Goal: Task Accomplishment & Management: Manage account settings

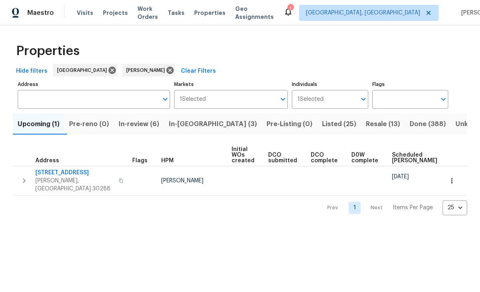
click at [189, 122] on span "In-reno (3)" at bounding box center [213, 124] width 88 height 11
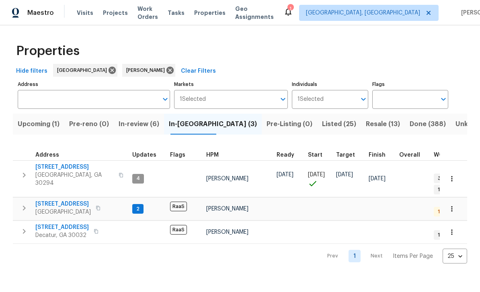
click at [51, 200] on span "2755 Rockcliff Rd SE" at bounding box center [62, 204] width 55 height 8
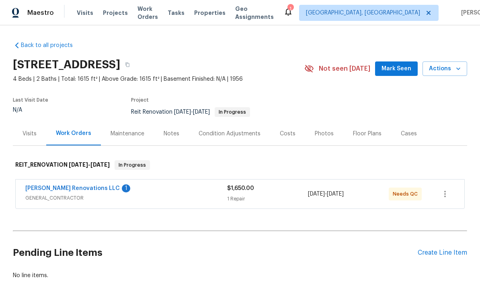
click at [58, 187] on link "[PERSON_NAME] Renovations LLC" at bounding box center [72, 189] width 94 height 6
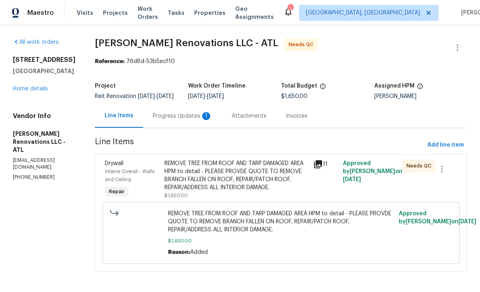
scroll to position [9, 0]
click at [200, 116] on div "Progress Updates 1" at bounding box center [183, 116] width 60 height 8
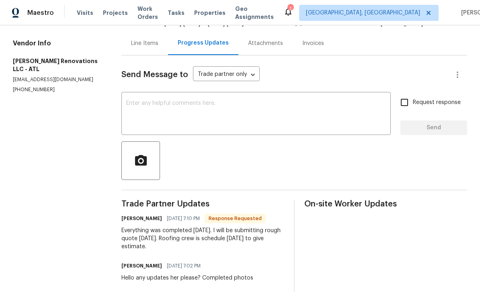
scroll to position [73, 0]
click at [161, 114] on textarea at bounding box center [256, 114] width 260 height 28
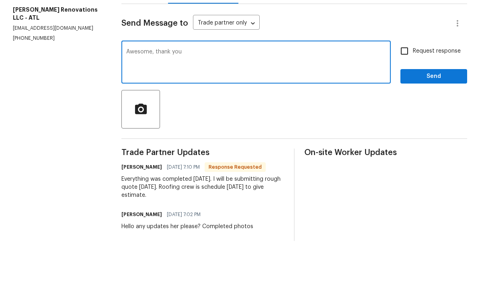
type textarea "Awesome, thank you"
click at [406, 94] on input "Request response" at bounding box center [404, 102] width 17 height 17
checkbox input "true"
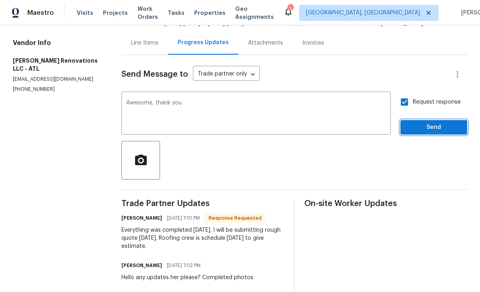
click at [425, 120] on button "Send" at bounding box center [433, 127] width 67 height 15
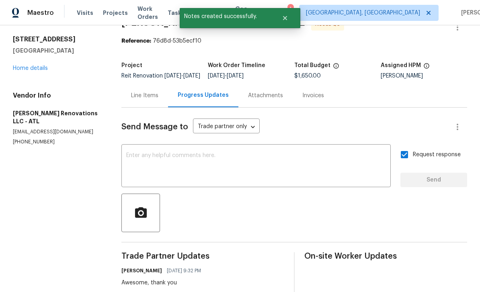
scroll to position [20, 0]
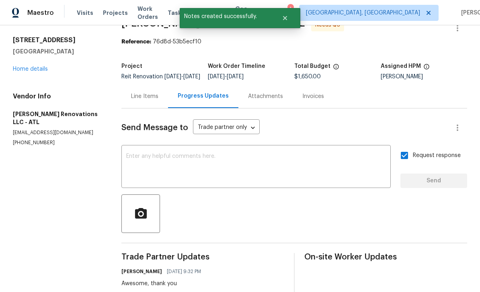
click at [150, 92] on div "Line Items" at bounding box center [144, 96] width 27 height 8
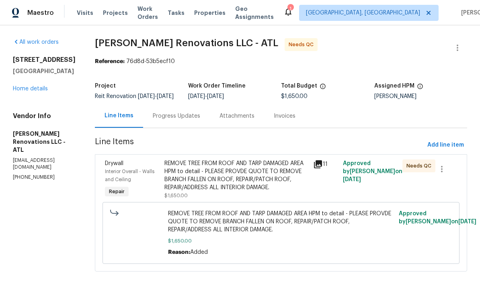
click at [322, 163] on icon at bounding box center [318, 164] width 8 height 8
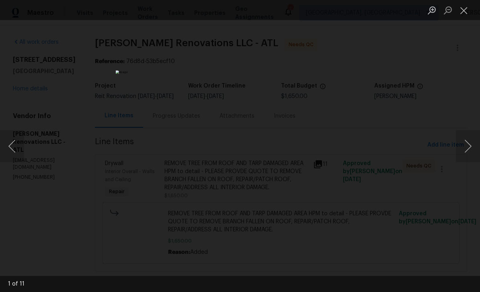
click at [466, 147] on button "Next image" at bounding box center [468, 146] width 24 height 32
click at [464, 150] on button "Next image" at bounding box center [468, 146] width 24 height 32
click at [465, 148] on button "Next image" at bounding box center [468, 146] width 24 height 32
click at [464, 149] on button "Next image" at bounding box center [468, 146] width 24 height 32
click at [462, 151] on button "Next image" at bounding box center [468, 146] width 24 height 32
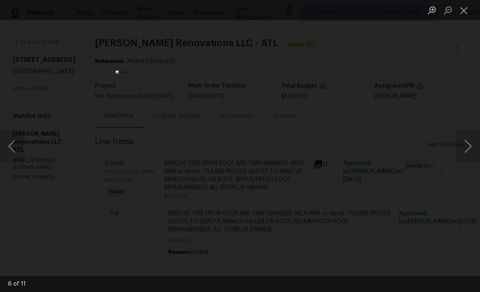
click at [462, 151] on button "Next image" at bounding box center [468, 146] width 24 height 32
click at [17, 152] on button "Previous image" at bounding box center [12, 146] width 24 height 32
click at [464, 146] on button "Next image" at bounding box center [468, 146] width 24 height 32
click at [466, 146] on button "Next image" at bounding box center [468, 146] width 24 height 32
click at [18, 145] on button "Previous image" at bounding box center [12, 146] width 24 height 32
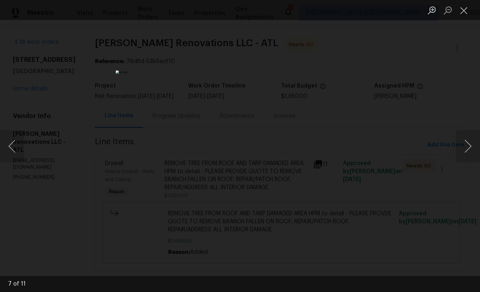
click at [468, 148] on button "Next image" at bounding box center [468, 146] width 24 height 32
click at [467, 148] on button "Next image" at bounding box center [468, 146] width 24 height 32
click at [469, 149] on button "Next image" at bounding box center [468, 146] width 24 height 32
click at [16, 147] on button "Previous image" at bounding box center [12, 146] width 24 height 32
click at [468, 148] on button "Next image" at bounding box center [468, 146] width 24 height 32
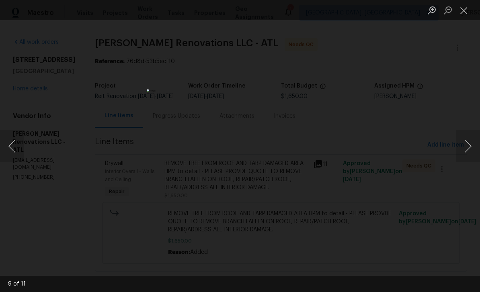
click at [468, 150] on button "Next image" at bounding box center [468, 146] width 24 height 32
click at [468, 151] on button "Next image" at bounding box center [468, 146] width 24 height 32
click at [470, 147] on button "Next image" at bounding box center [468, 146] width 24 height 32
click at [469, 151] on button "Next image" at bounding box center [468, 146] width 24 height 32
click at [468, 151] on button "Next image" at bounding box center [468, 146] width 24 height 32
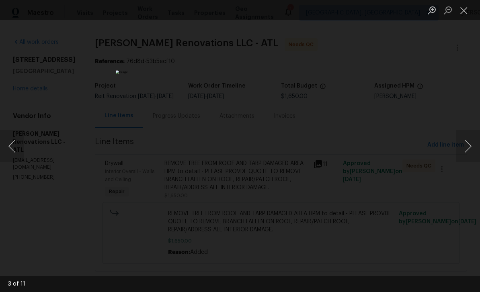
click at [468, 149] on button "Next image" at bounding box center [468, 146] width 24 height 32
click at [464, 10] on button "Close lightbox" at bounding box center [464, 10] width 16 height 14
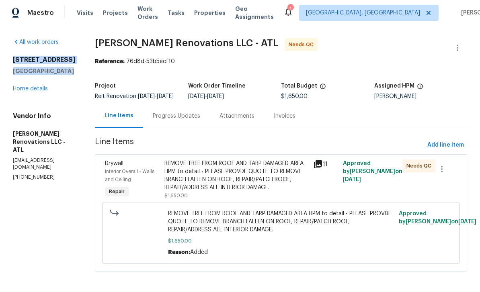
click at [292, 181] on div "REMOVE TREE FROM ROOF AND TARP DAMAGED AREA HPM to detail - PLEASE PROVDE QUOTE…" at bounding box center [236, 176] width 144 height 32
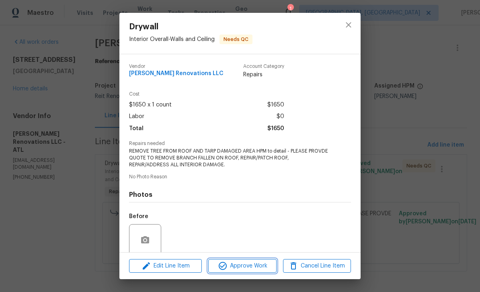
click at [267, 267] on span "Approve Work" at bounding box center [242, 266] width 63 height 10
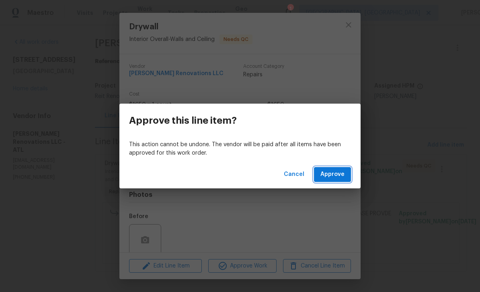
click at [343, 178] on span "Approve" at bounding box center [332, 175] width 24 height 10
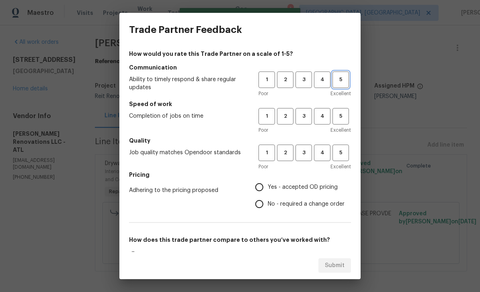
click at [343, 83] on span "5" at bounding box center [340, 79] width 15 height 9
click at [349, 113] on button "5" at bounding box center [340, 116] width 16 height 16
click at [348, 156] on button "5" at bounding box center [340, 153] width 16 height 16
click at [267, 186] on input "Yes - accepted OD pricing" at bounding box center [259, 187] width 17 height 17
radio input "true"
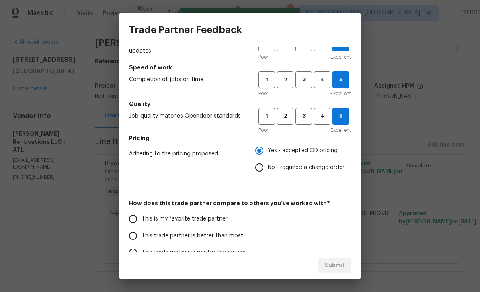
scroll to position [35, 0]
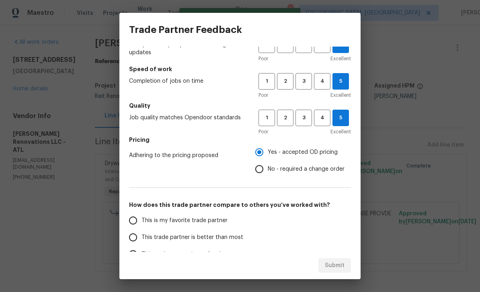
click at [140, 225] on input "This is my favorite trade partner" at bounding box center [133, 220] width 17 height 17
click at [338, 267] on span "Submit" at bounding box center [335, 266] width 20 height 10
radio input "true"
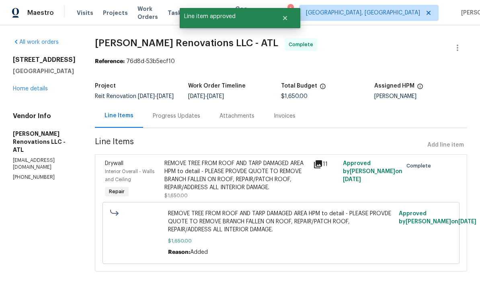
radio input "false"
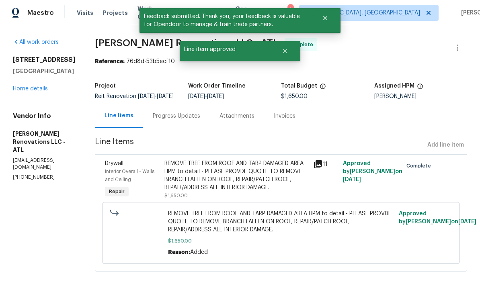
click at [29, 86] on link "Home details" at bounding box center [30, 89] width 35 height 6
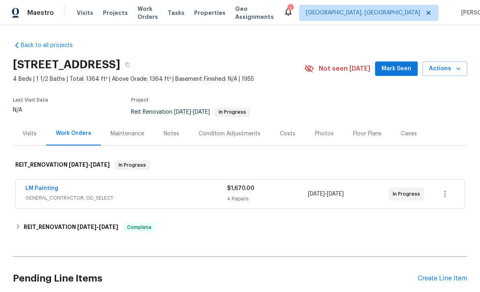
click at [332, 2] on div "Maestro Visits Projects Work Orders Tasks Properties Geo Assignments 1 Albuquer…" at bounding box center [240, 12] width 480 height 25
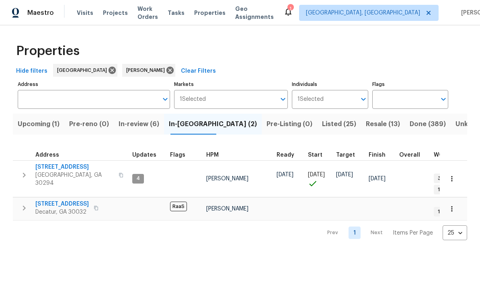
click at [146, 126] on span "In-review (6)" at bounding box center [139, 124] width 41 height 11
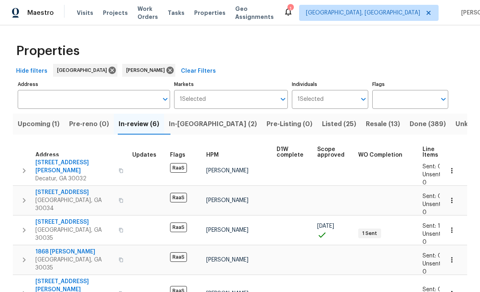
scroll to position [4, 0]
click at [55, 162] on span "3517 Hyland Dr" at bounding box center [74, 167] width 78 height 16
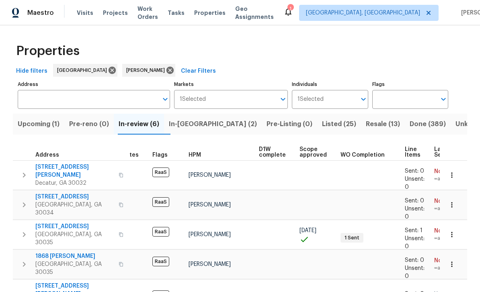
scroll to position [0, 18]
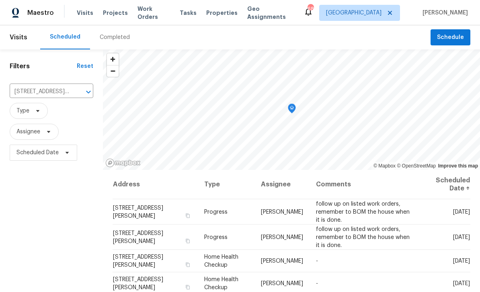
scroll to position [26, 0]
click at [76, 90] on icon "Clear" at bounding box center [78, 92] width 5 height 5
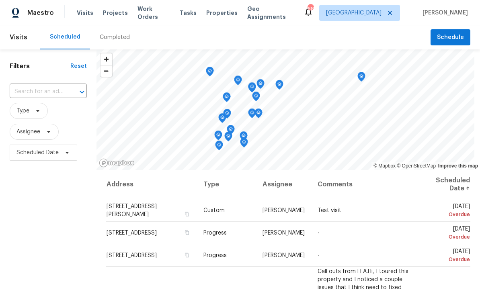
click at [34, 93] on input "text" at bounding box center [37, 92] width 55 height 12
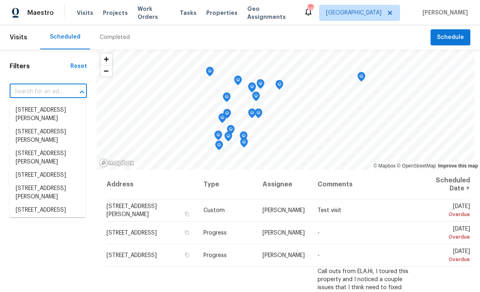
paste input "[STREET_ADDRESS]"
type input "[STREET_ADDRESS]"
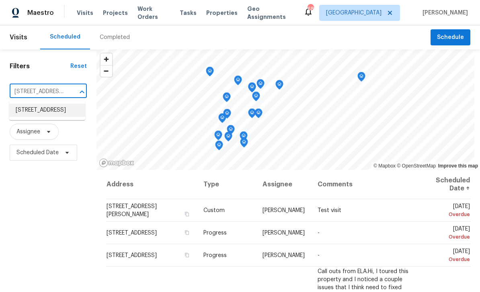
click at [32, 111] on li "[STREET_ADDRESS]" at bounding box center [47, 110] width 76 height 13
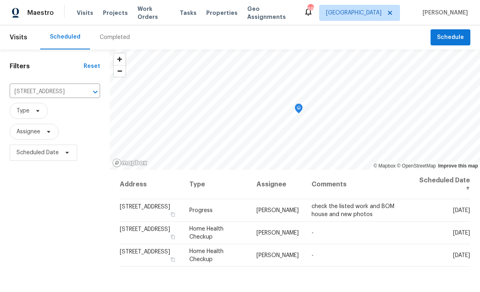
click at [0, 0] on icon at bounding box center [0, 0] width 0 height 0
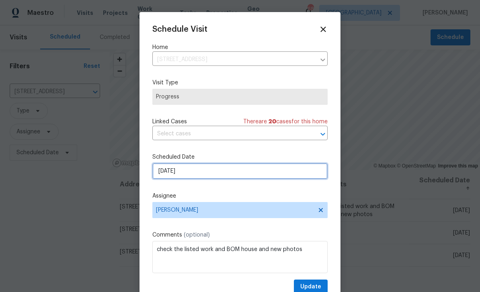
click at [295, 178] on input "[DATE]" at bounding box center [239, 171] width 175 height 16
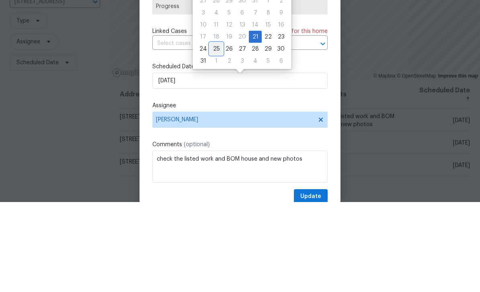
click at [216, 133] on div "25" at bounding box center [216, 138] width 13 height 11
type input "[DATE]"
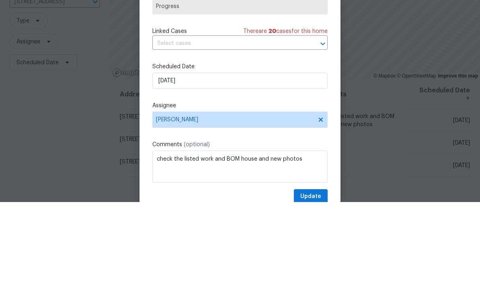
scroll to position [26, 0]
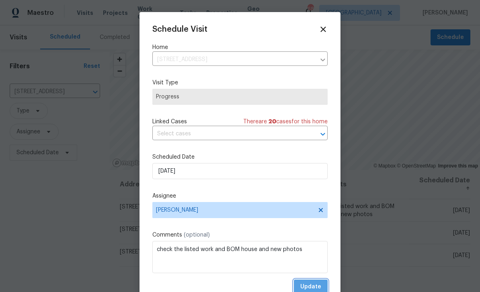
click at [316, 288] on span "Update" at bounding box center [310, 287] width 21 height 10
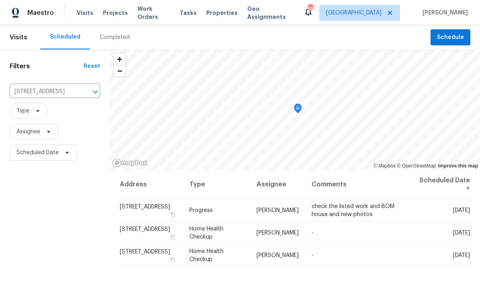
scroll to position [0, 0]
click at [81, 91] on icon "Clear" at bounding box center [85, 92] width 8 height 8
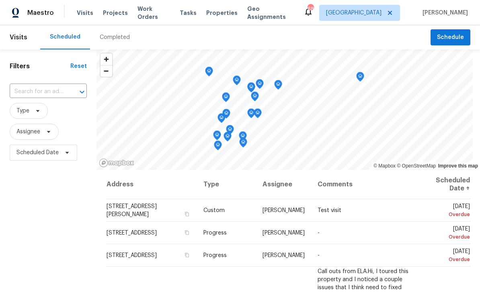
click at [37, 90] on input "text" at bounding box center [37, 92] width 55 height 12
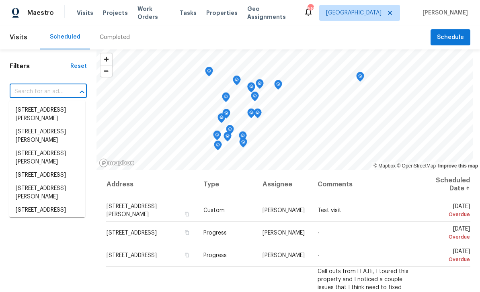
paste input "[STREET_ADDRESS]"
type input "[STREET_ADDRESS]"
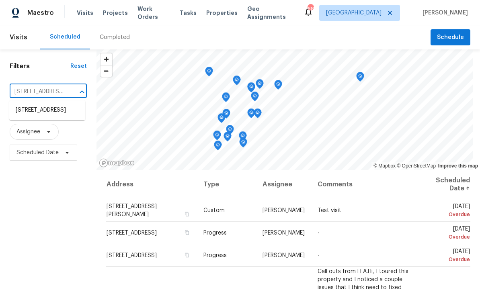
click at [35, 110] on li "[STREET_ADDRESS]" at bounding box center [47, 110] width 76 height 13
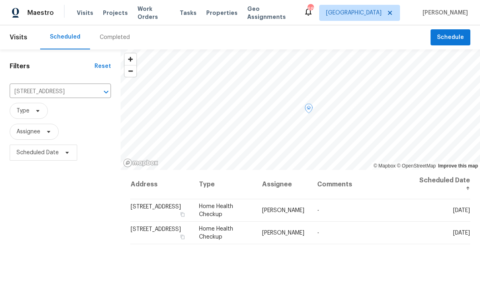
click at [0, 0] on icon at bounding box center [0, 0] width 0 height 0
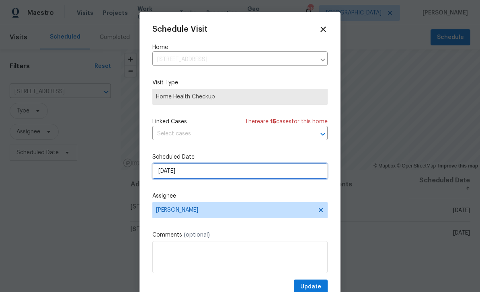
click at [286, 177] on input "[DATE]" at bounding box center [239, 171] width 175 height 16
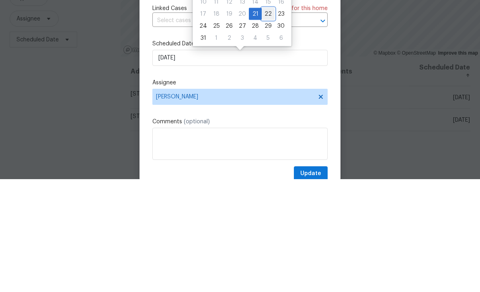
click at [263, 121] on div "22" at bounding box center [268, 126] width 13 height 11
type input "[DATE]"
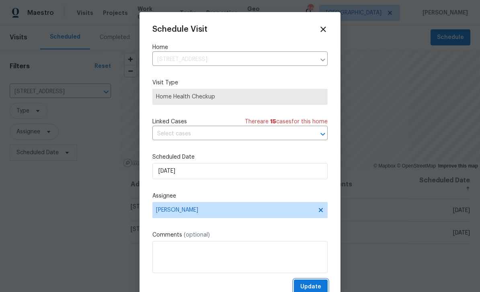
click at [319, 287] on span "Update" at bounding box center [310, 287] width 21 height 10
